Goal: Find specific page/section: Find specific page/section

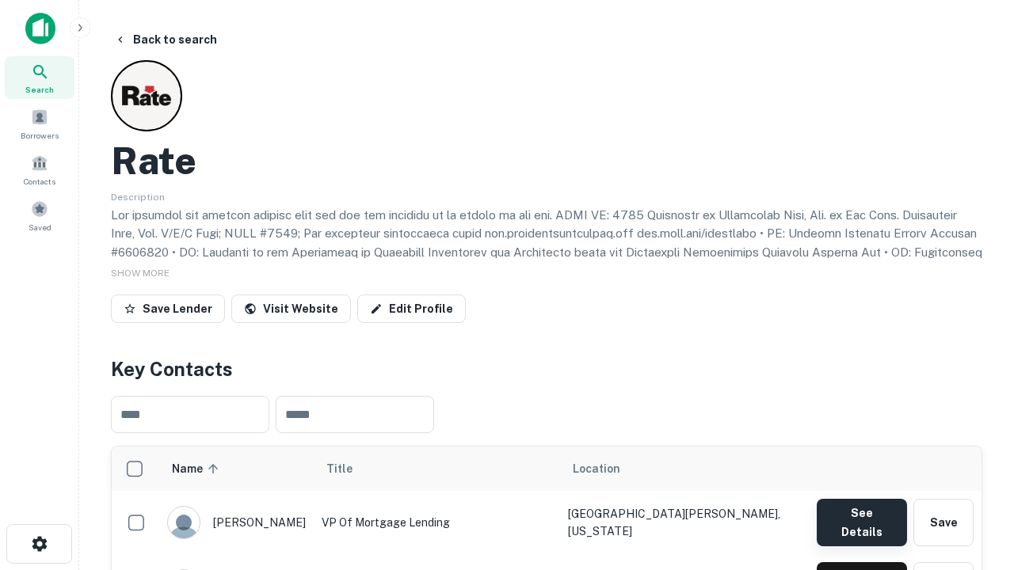
click at [861, 515] on button "See Details" at bounding box center [862, 523] width 90 height 48
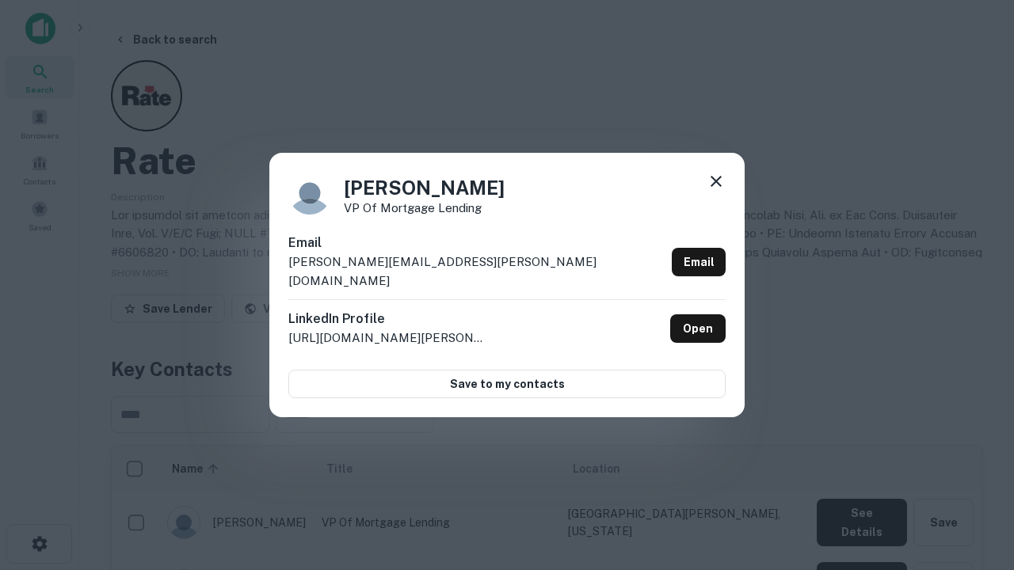
click at [716, 191] on icon at bounding box center [715, 181] width 19 height 19
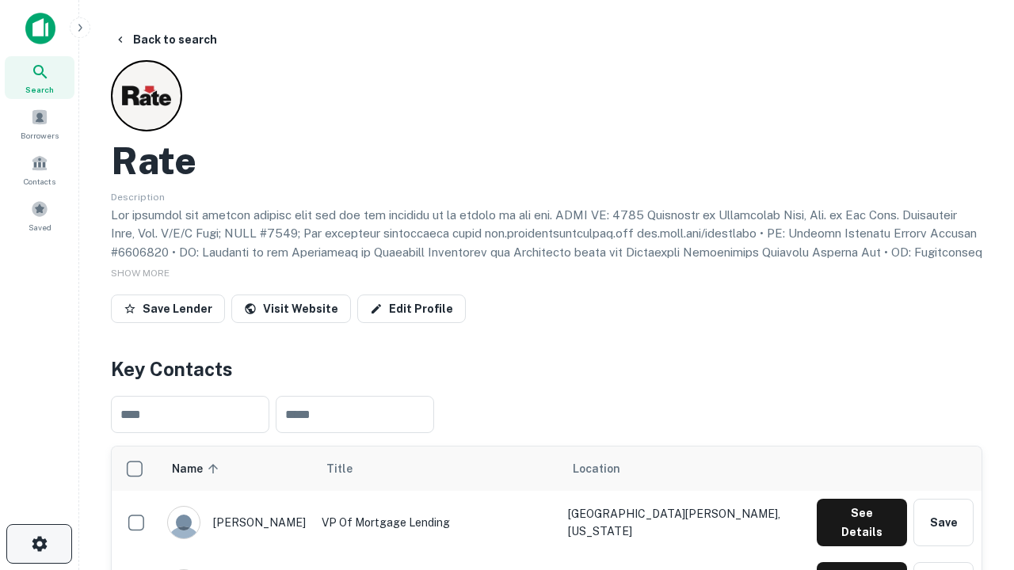
click at [39, 544] on icon "button" at bounding box center [39, 544] width 19 height 19
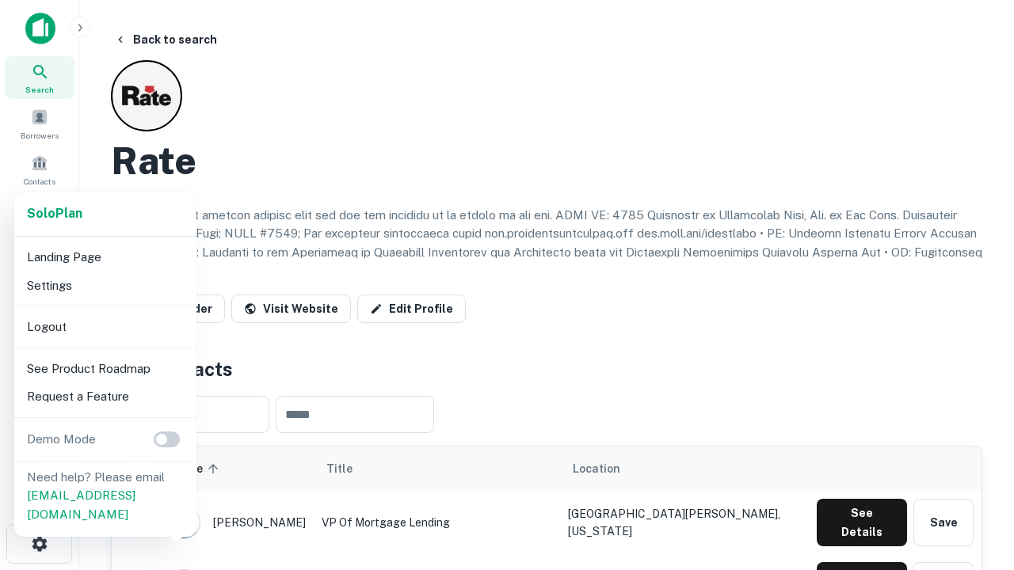
click at [105, 326] on li "Logout" at bounding box center [105, 327] width 169 height 29
